Goal: Information Seeking & Learning: Compare options

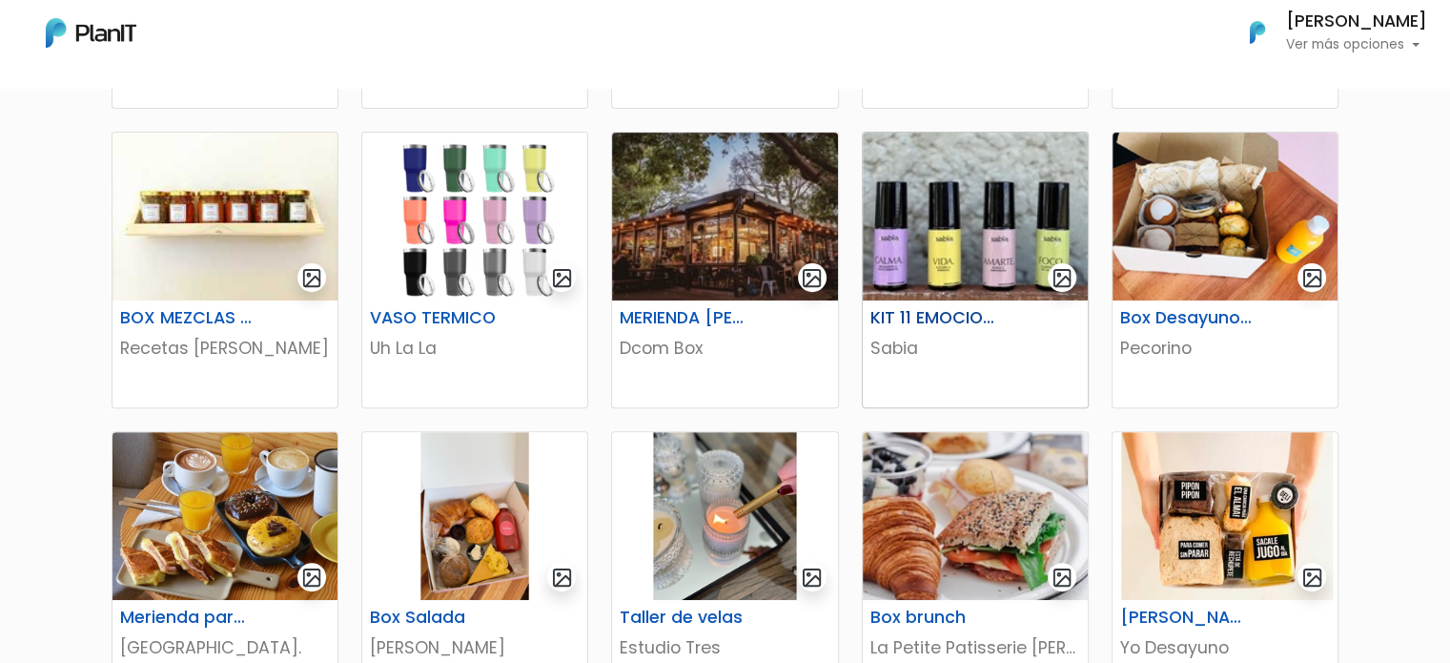
scroll to position [572, 0]
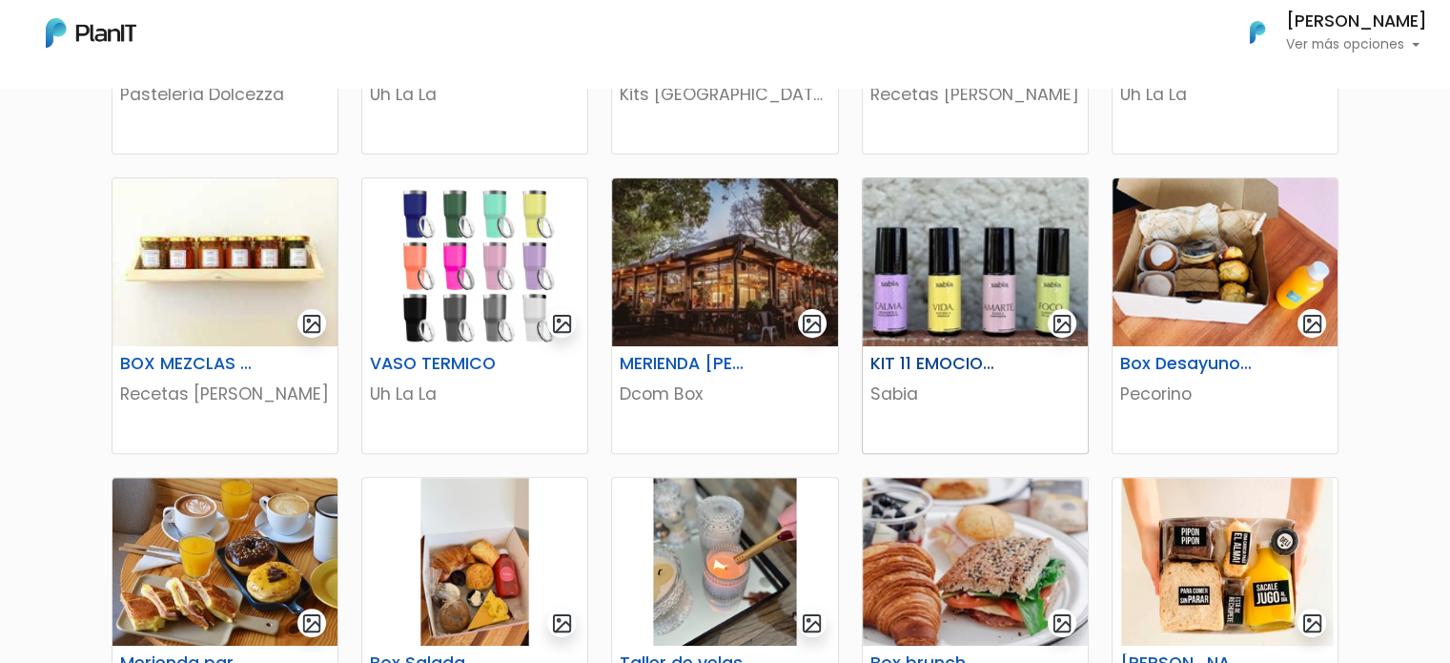
click at [946, 362] on h6 "KIT 11 EMOCIONES X4" at bounding box center [936, 364] width 155 height 20
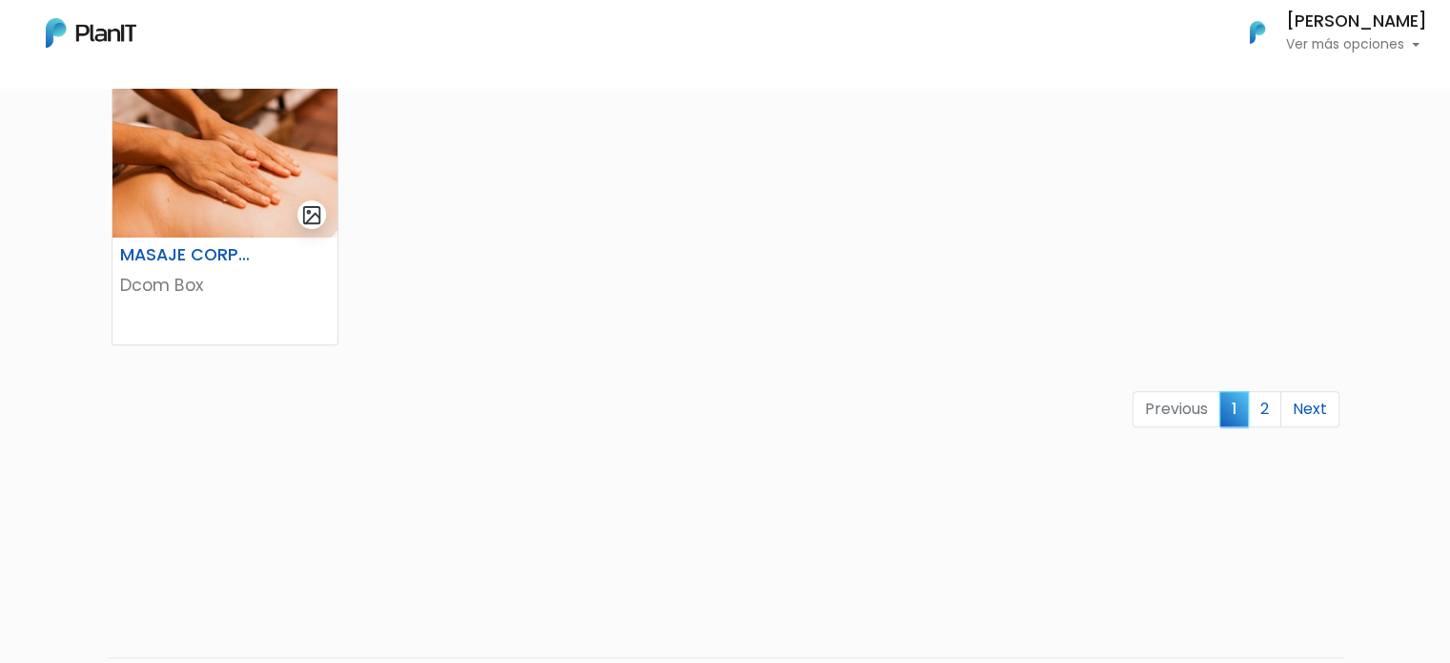
scroll to position [1335, 0]
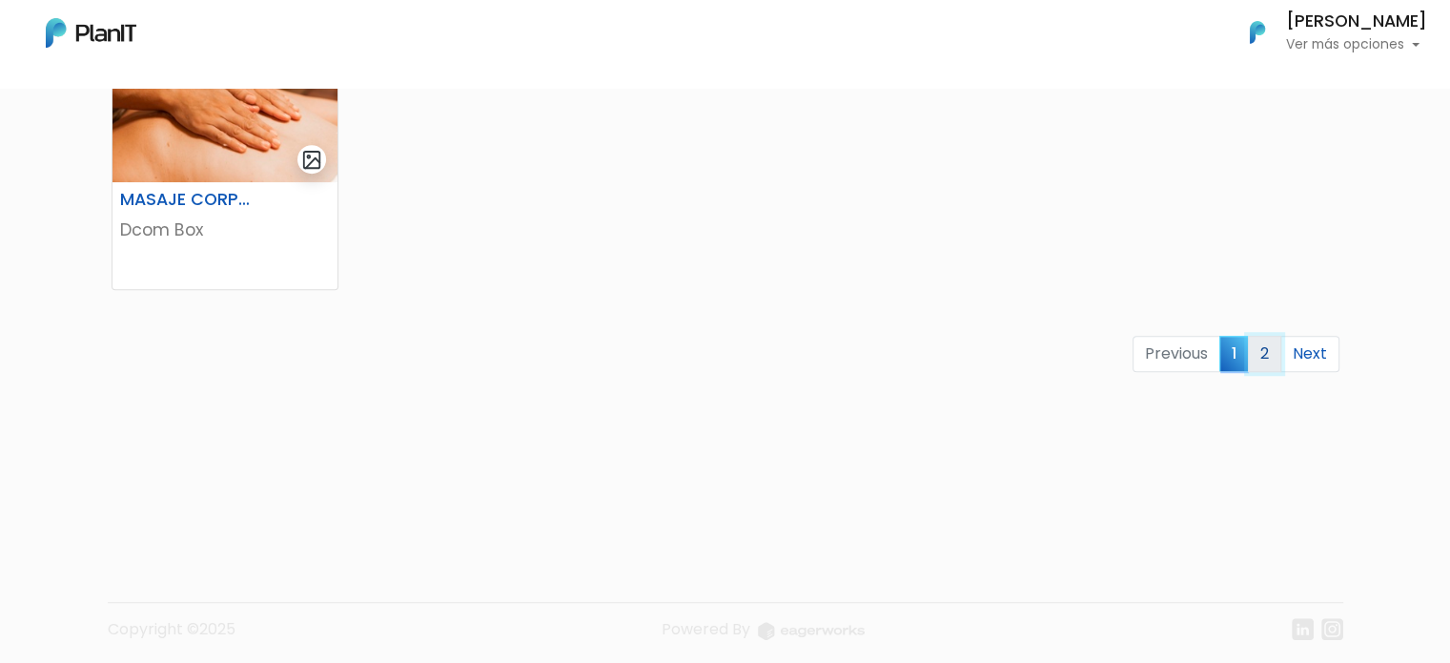
click at [1275, 346] on link "2" at bounding box center [1264, 354] width 33 height 36
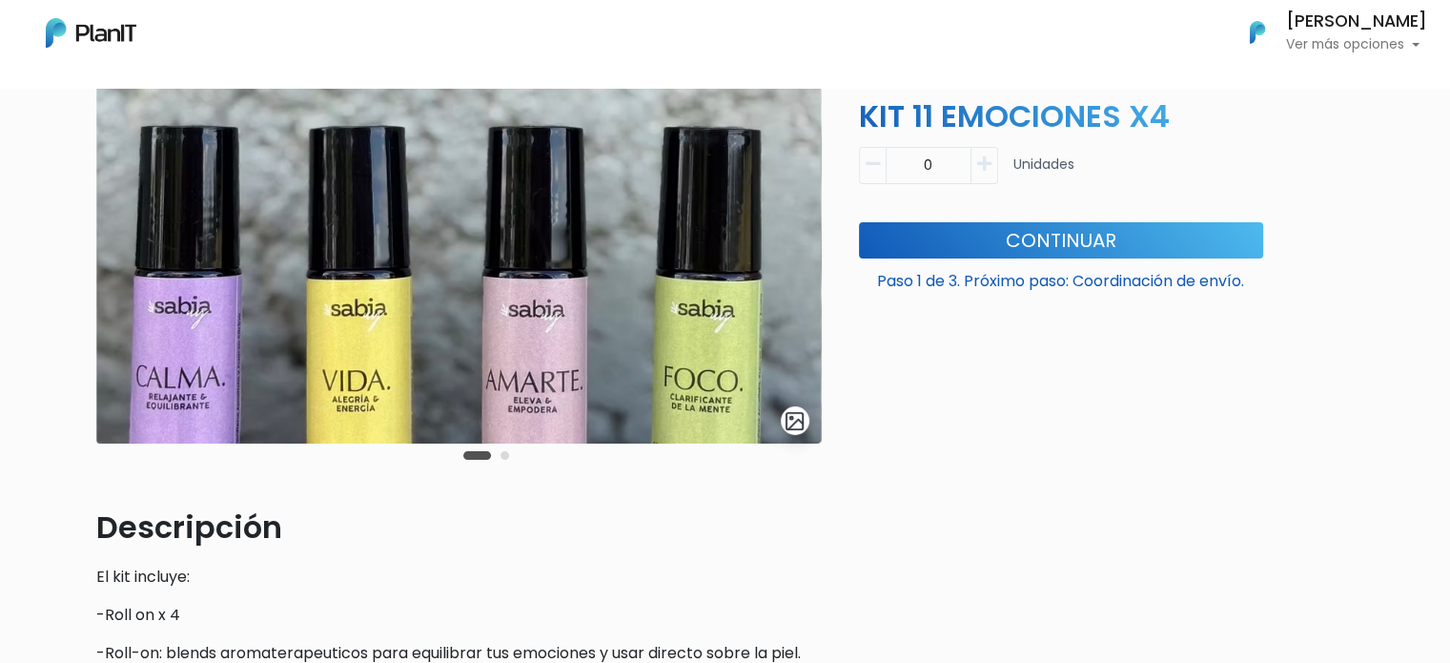
scroll to position [191, 0]
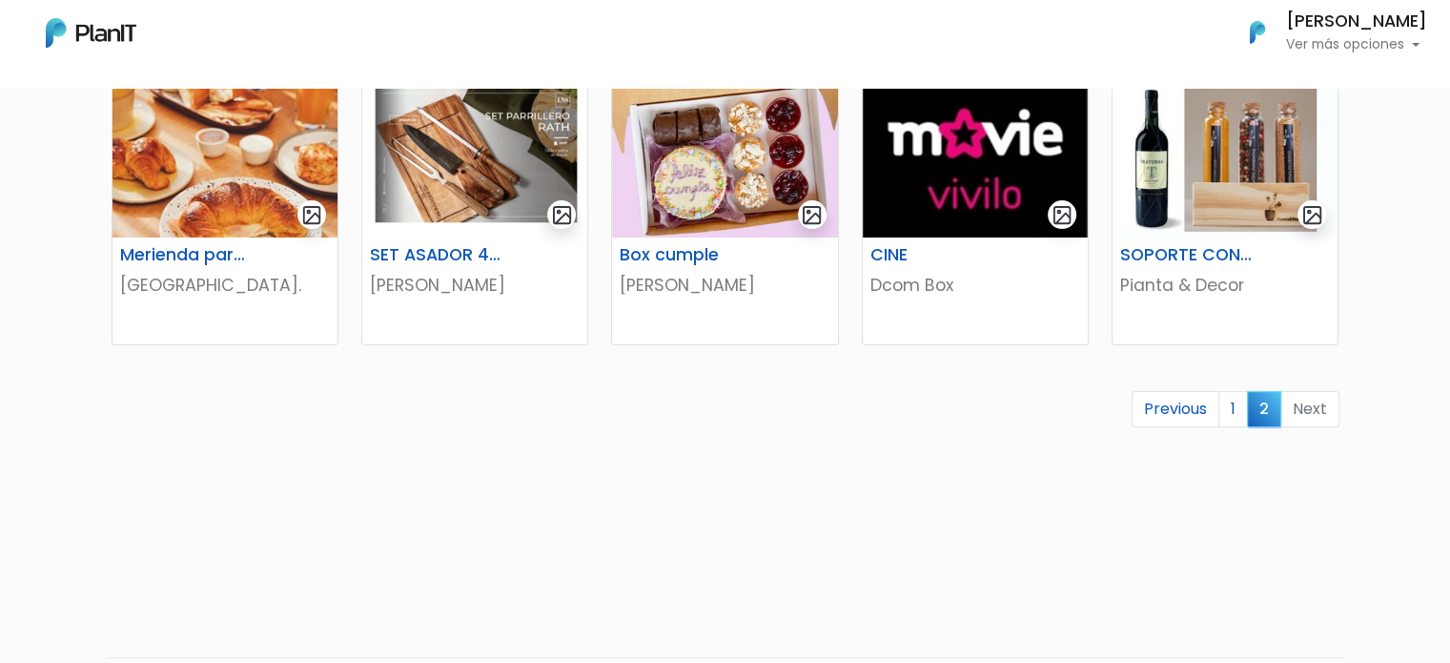
scroll to position [286, 0]
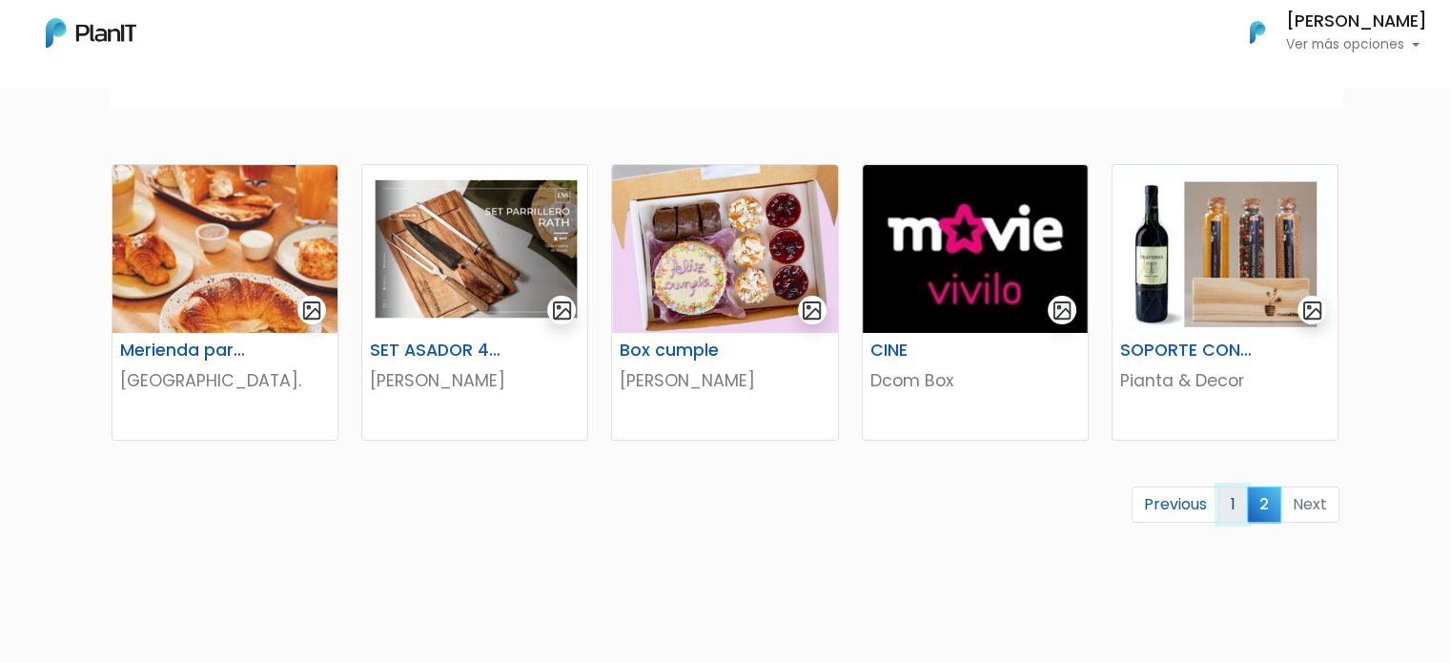
click at [1227, 511] on link "1" at bounding box center [1233, 504] width 30 height 36
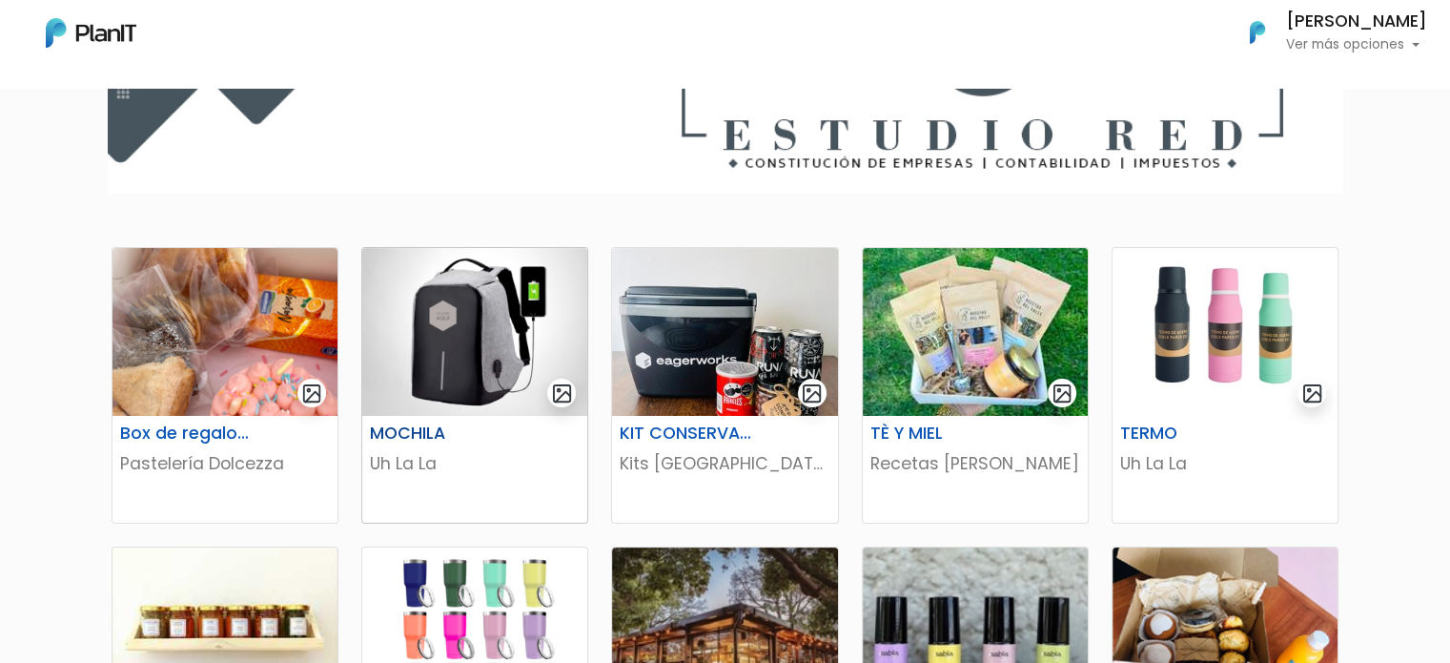
scroll to position [286, 0]
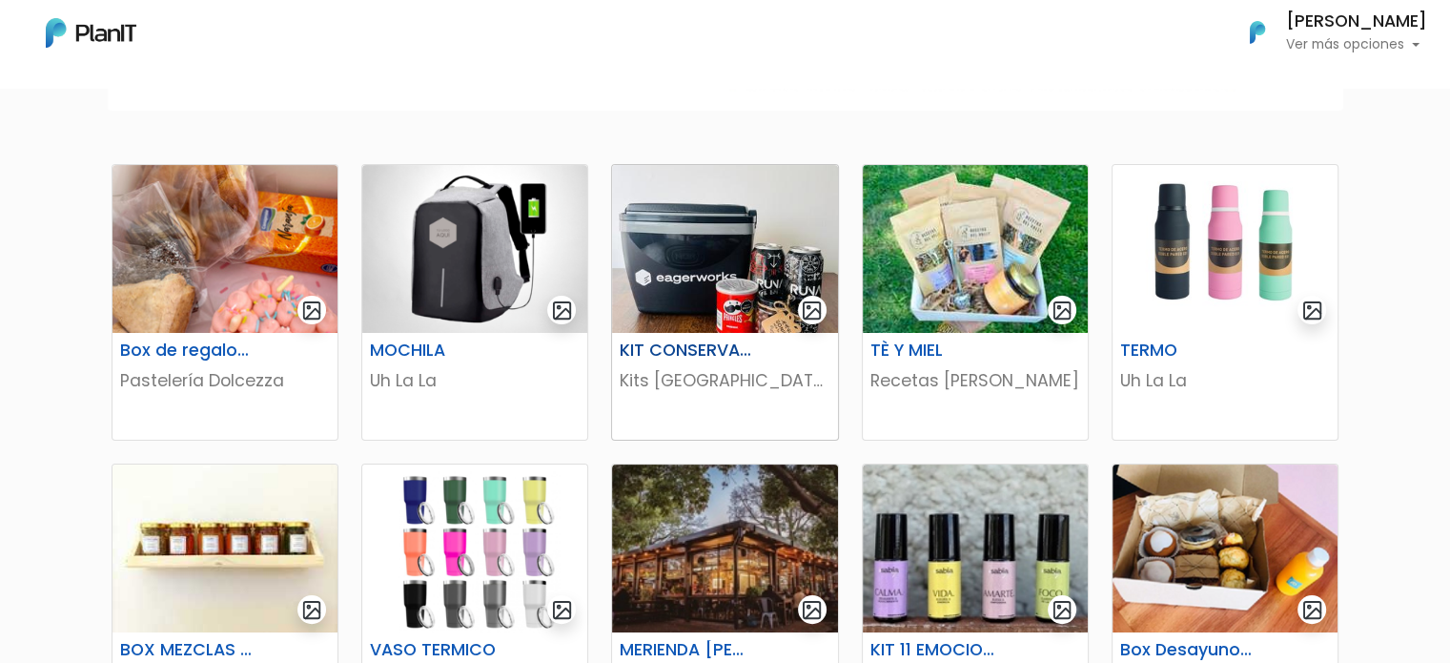
click at [665, 350] on h6 "KIT CONSERVADORA" at bounding box center [685, 350] width 155 height 20
click at [980, 342] on h6 "TÈ Y MIEL" at bounding box center [936, 350] width 155 height 20
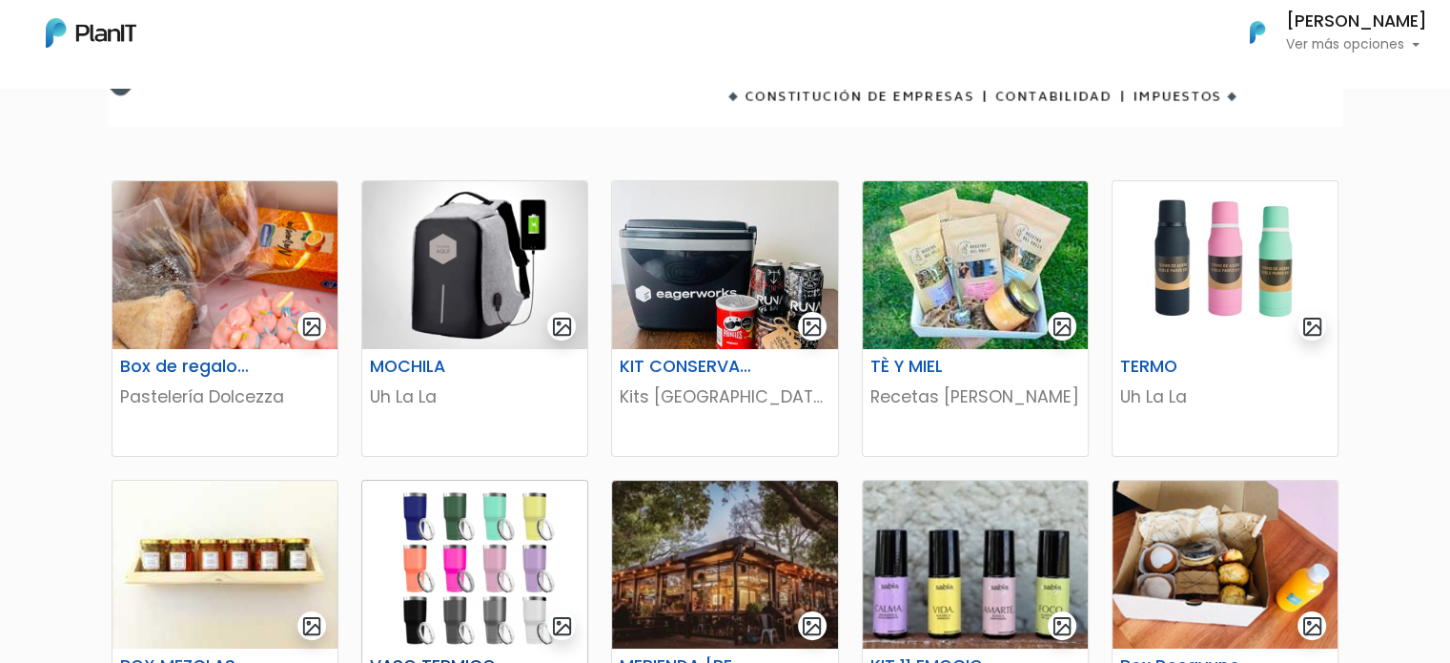
scroll to position [381, 0]
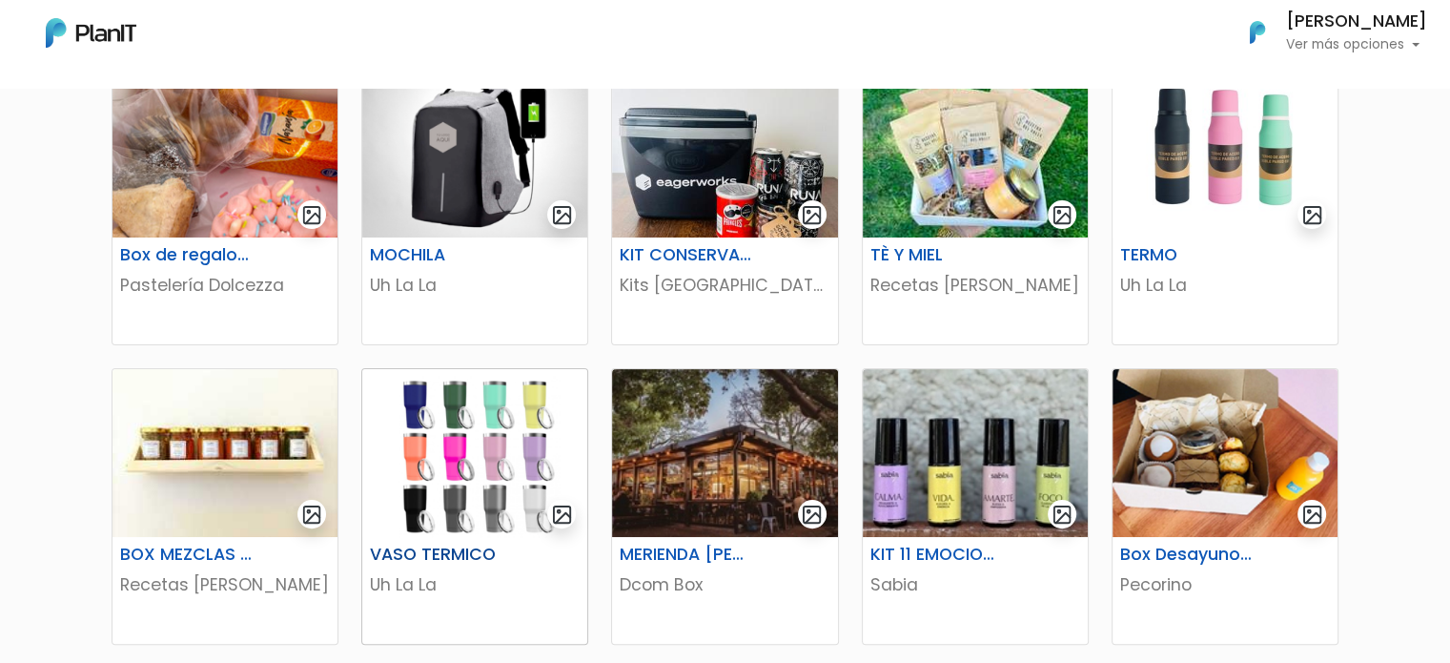
click at [519, 548] on div "VASO TERMICO" at bounding box center [474, 558] width 233 height 28
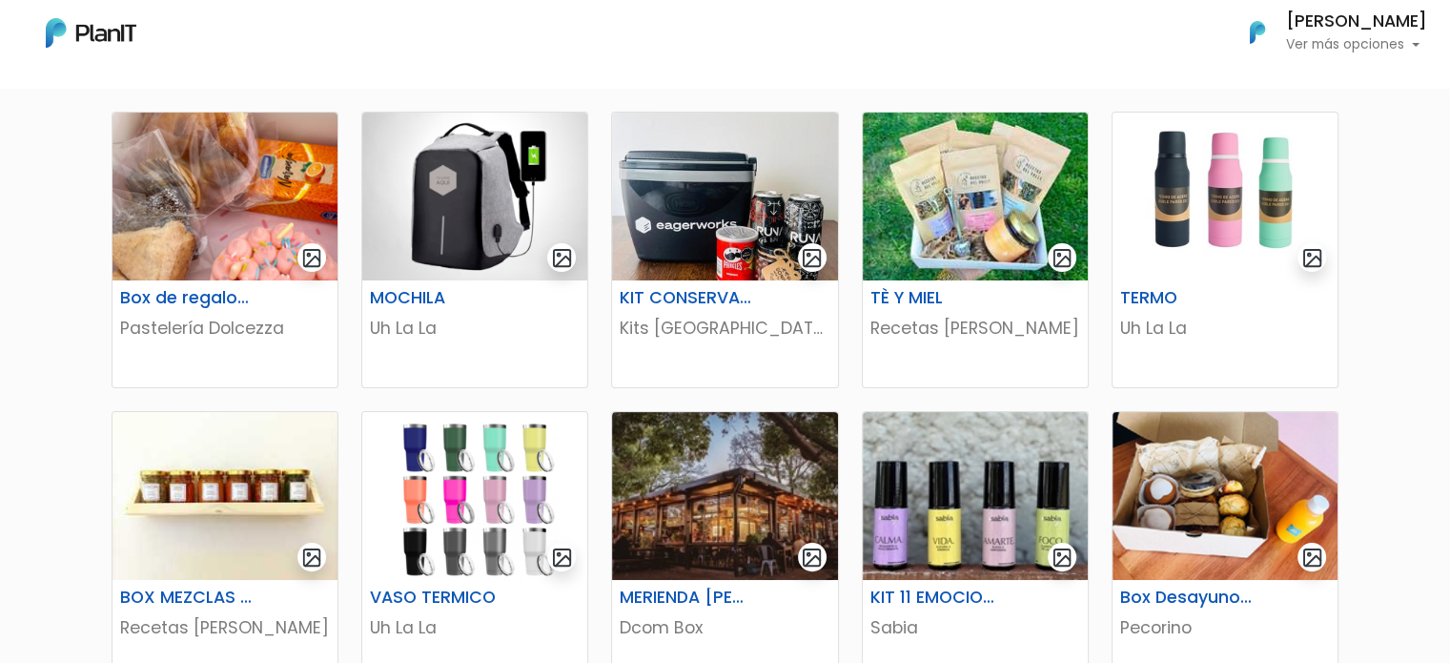
scroll to position [286, 0]
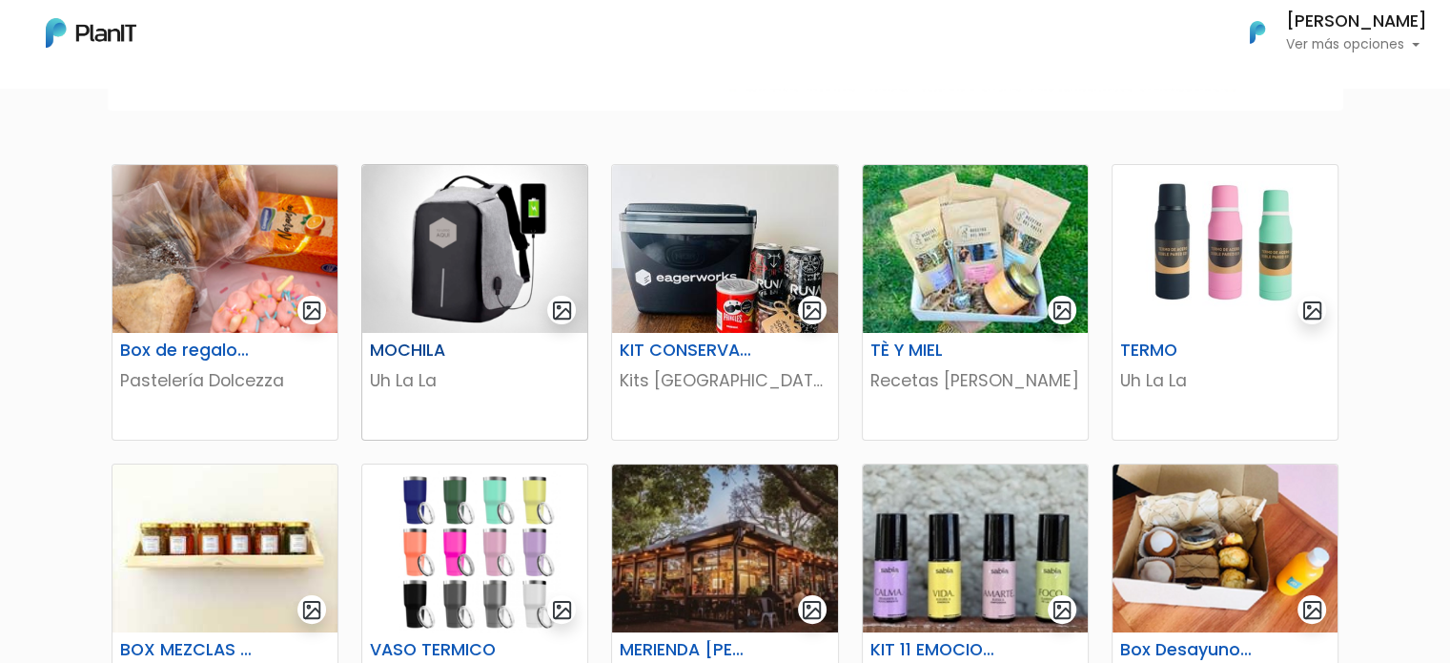
click at [447, 235] on img at bounding box center [474, 249] width 225 height 168
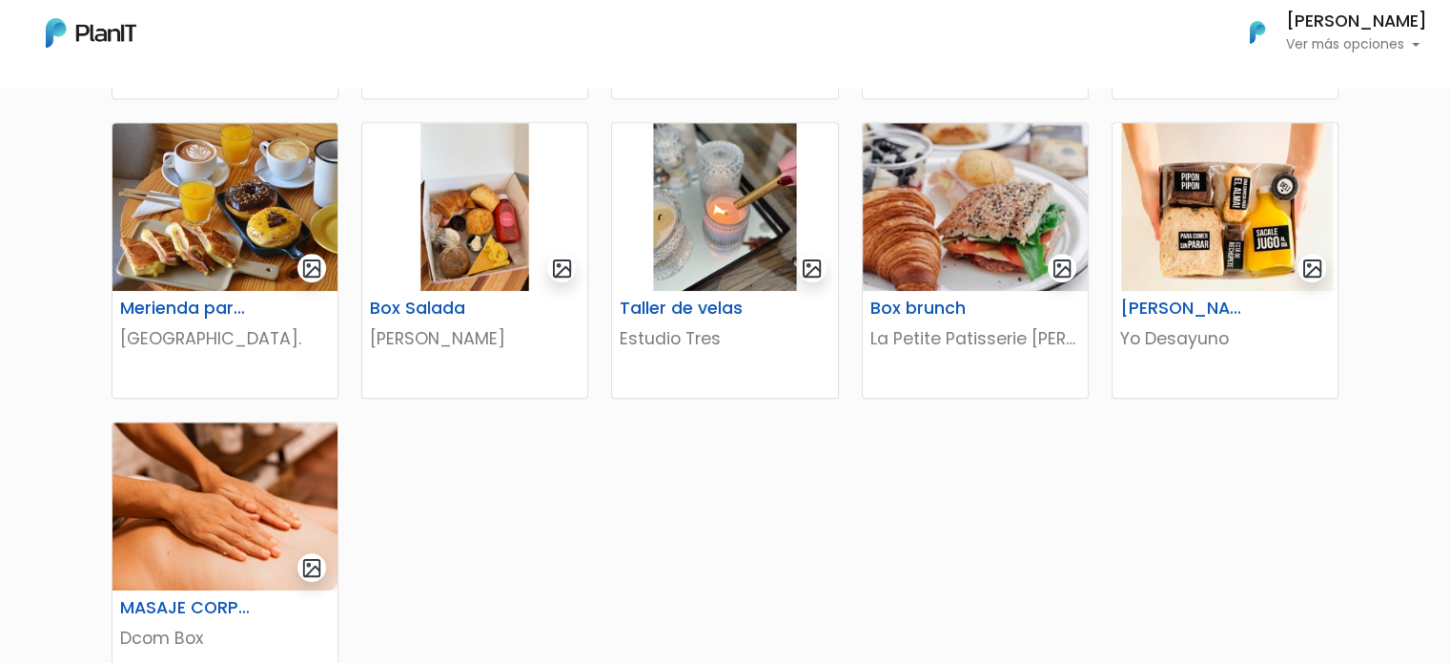
scroll to position [858, 0]
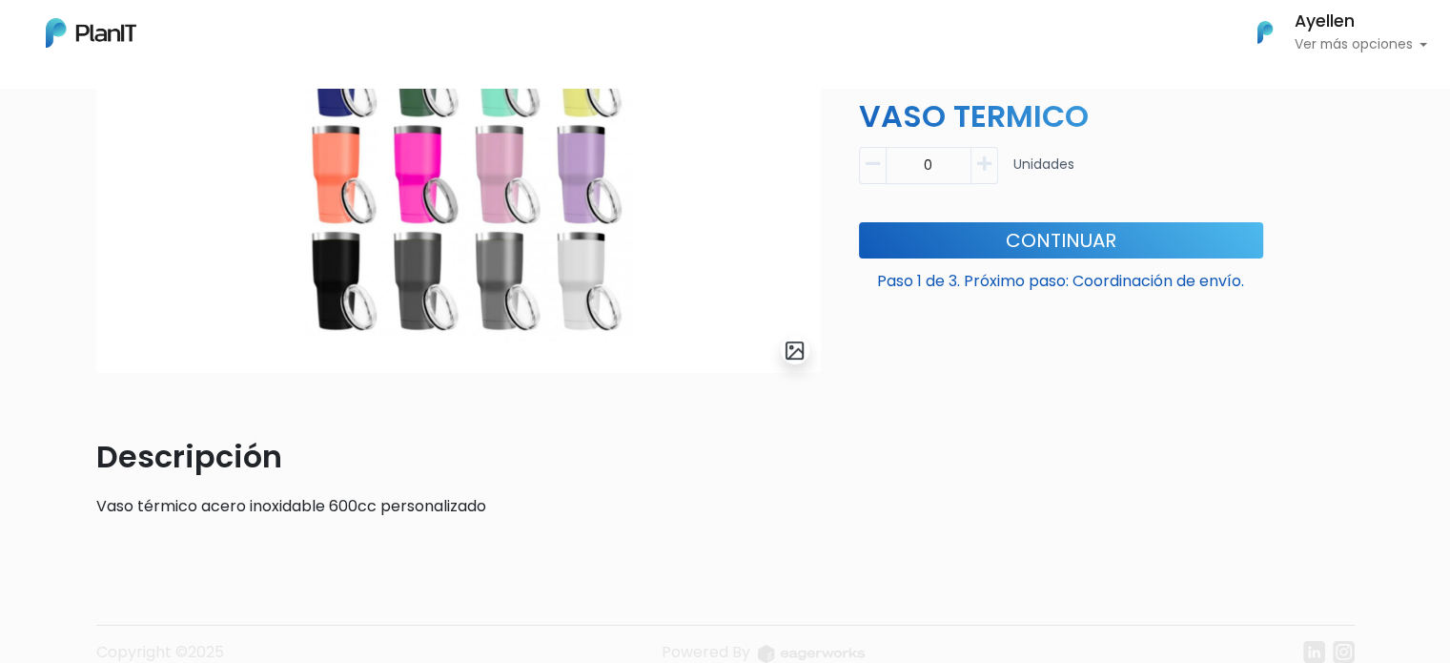
scroll to position [17, 0]
